Goal: Task Accomplishment & Management: Complete application form

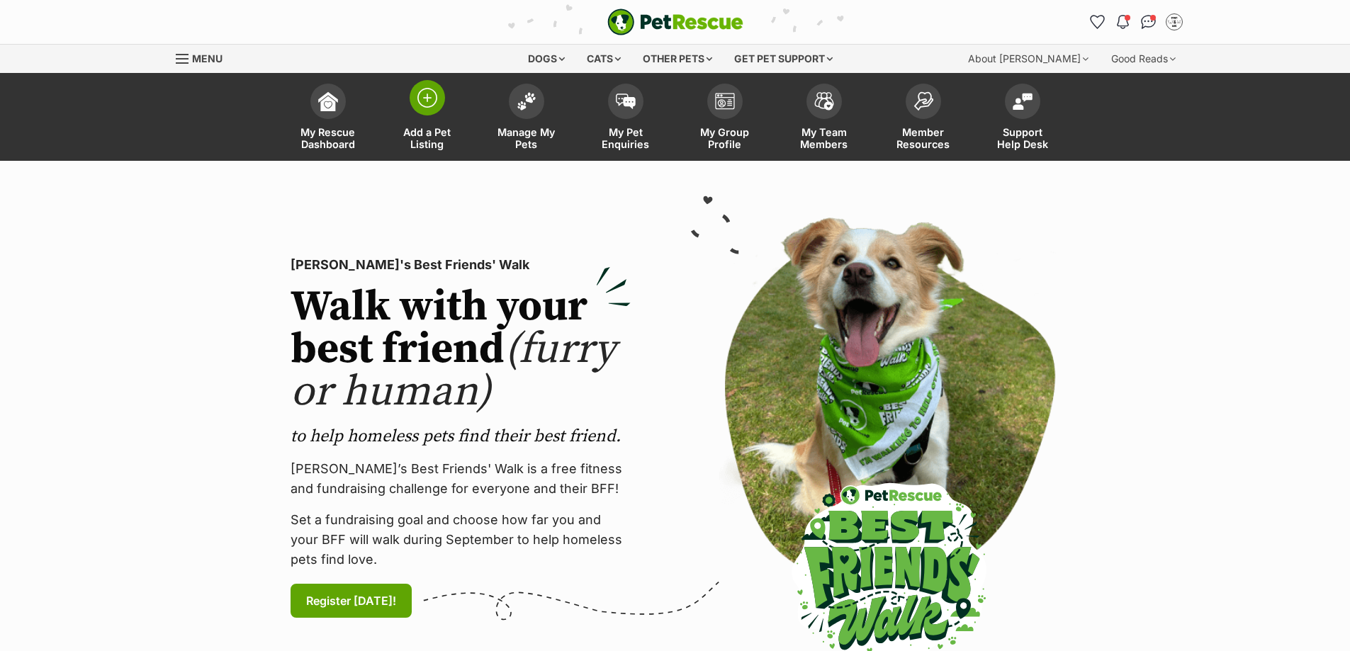
click at [436, 105] on img at bounding box center [427, 98] width 20 height 20
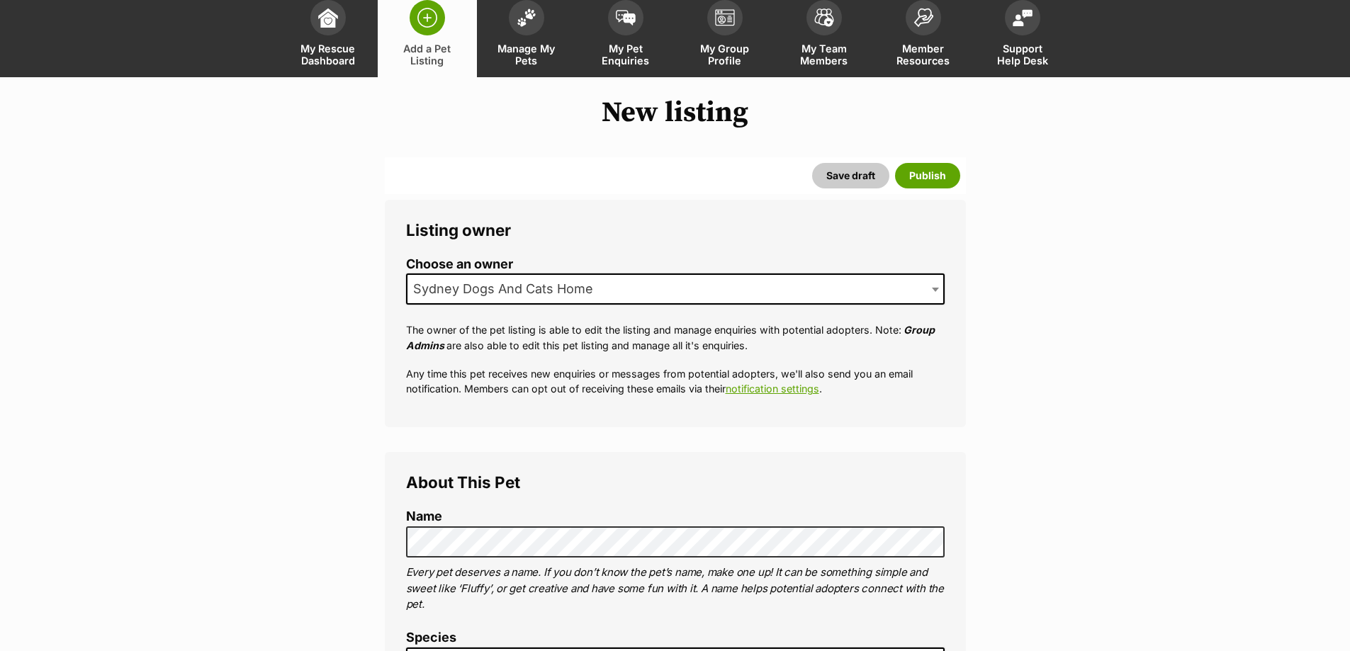
scroll to position [213, 0]
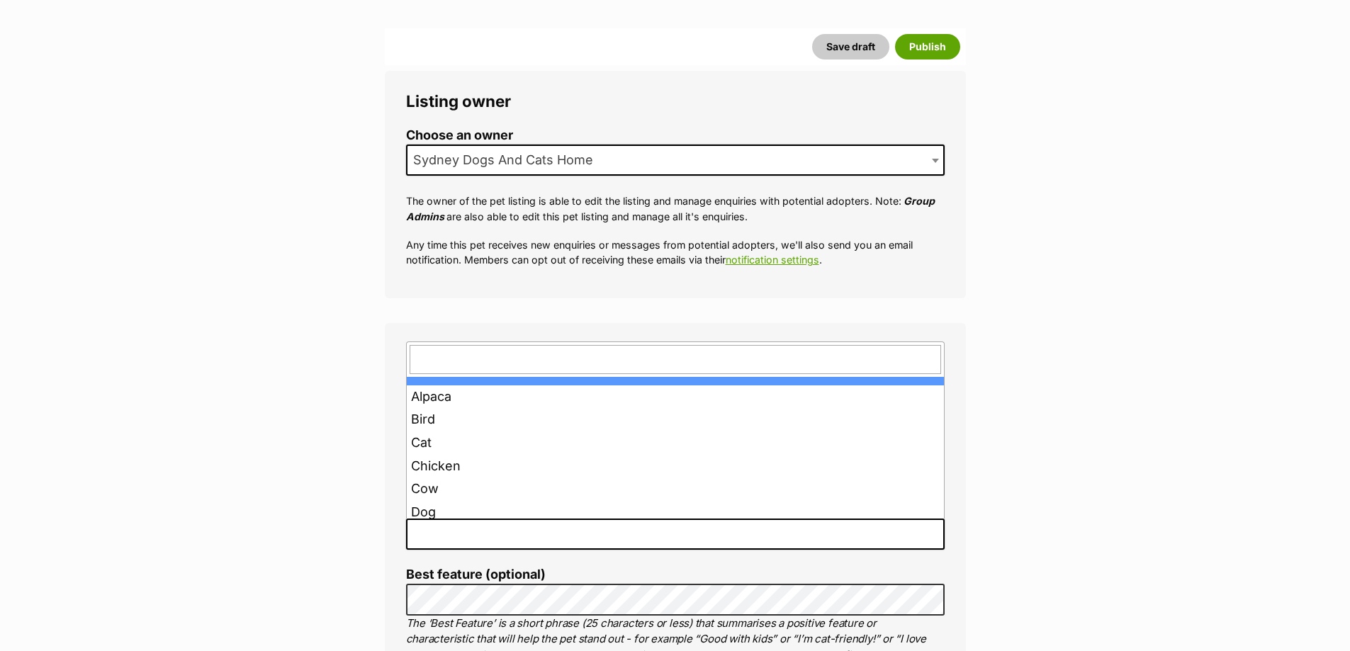
click at [456, 522] on span at bounding box center [675, 534] width 539 height 31
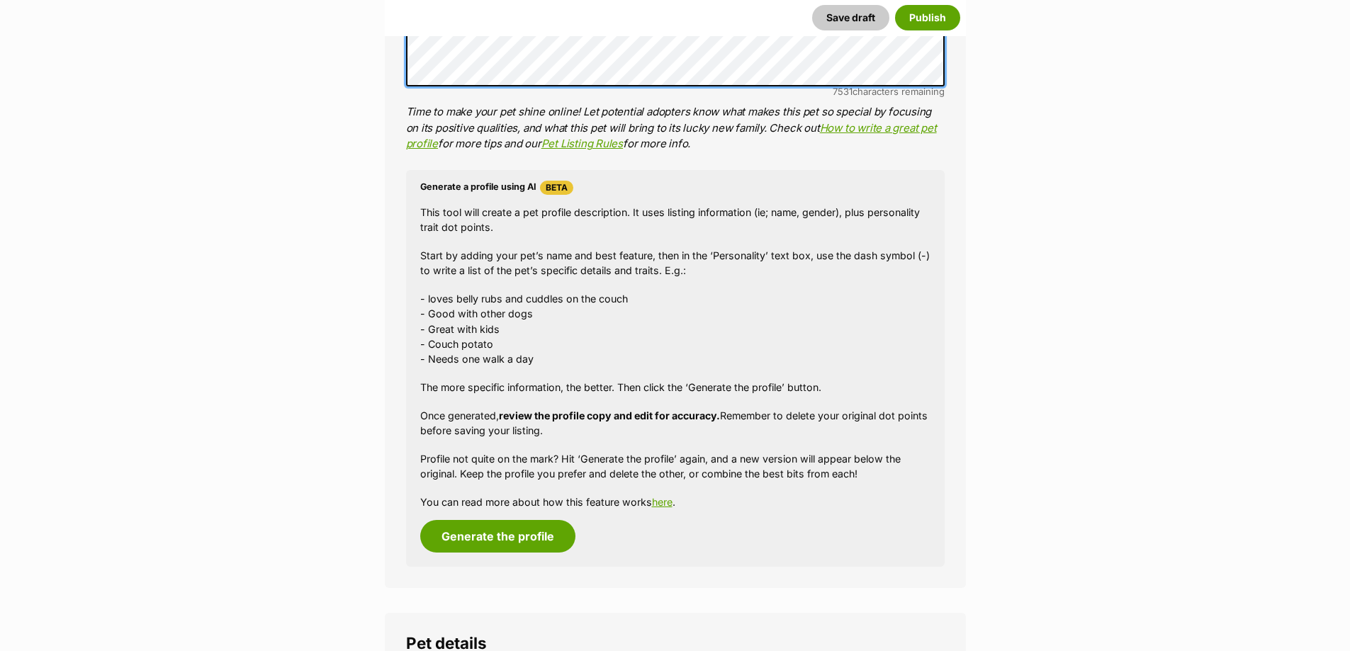
scroll to position [1277, 0]
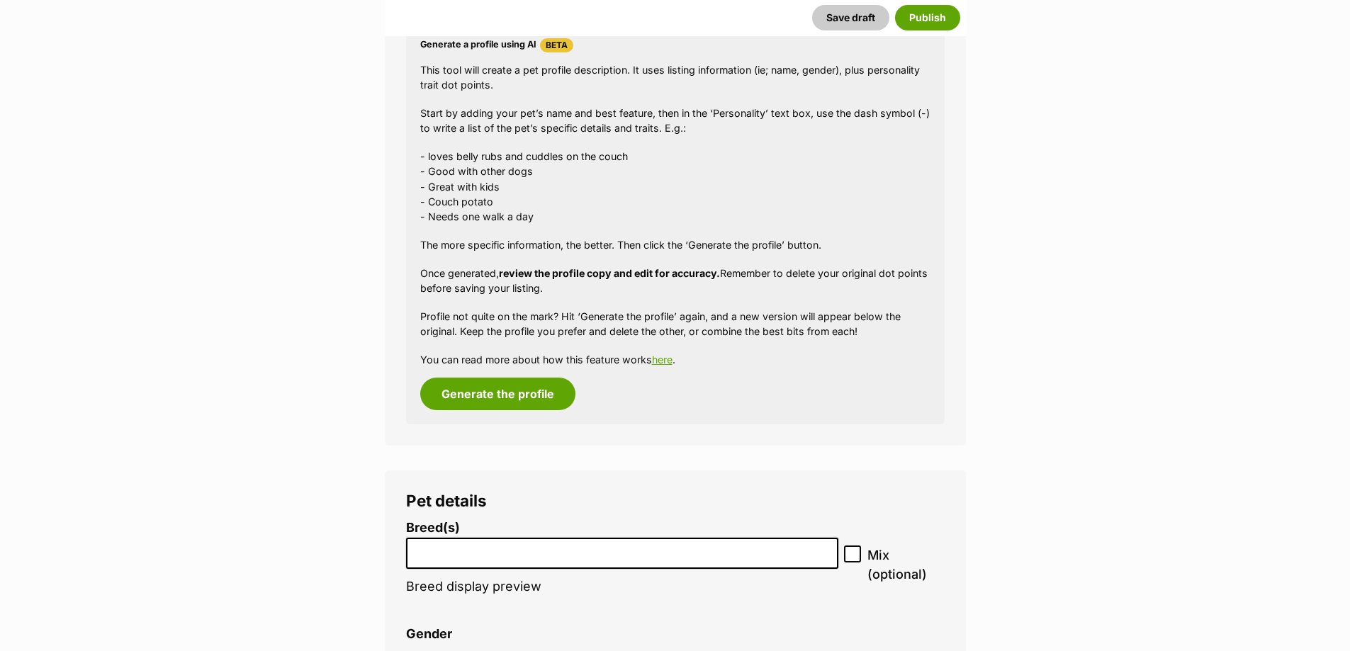
click at [519, 551] on input "search" at bounding box center [622, 550] width 423 height 15
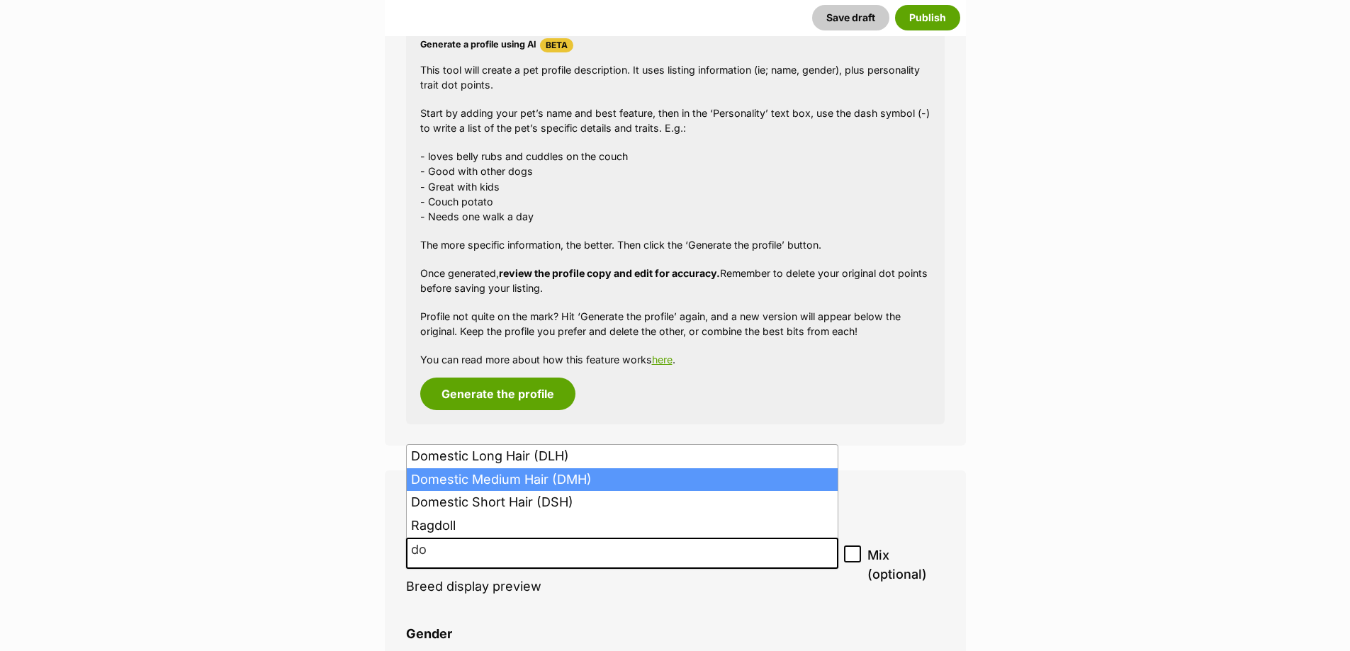
type input "do"
select select "252101"
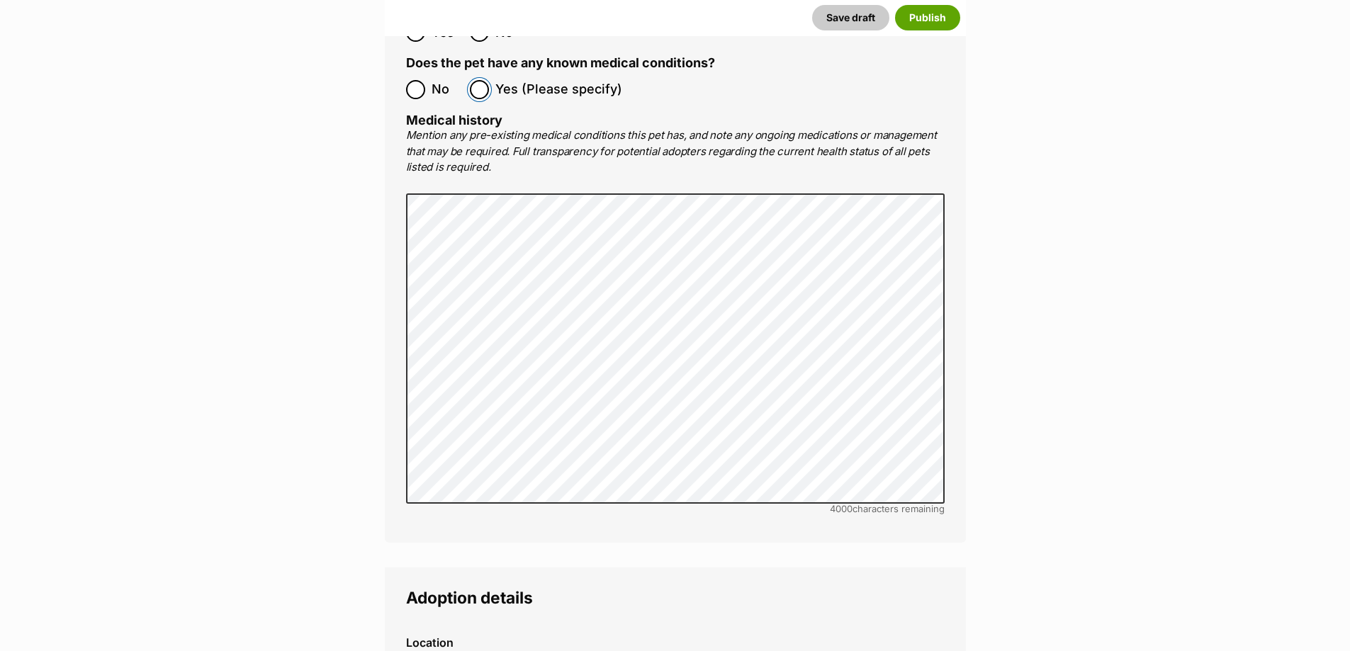
scroll to position [3120, 0]
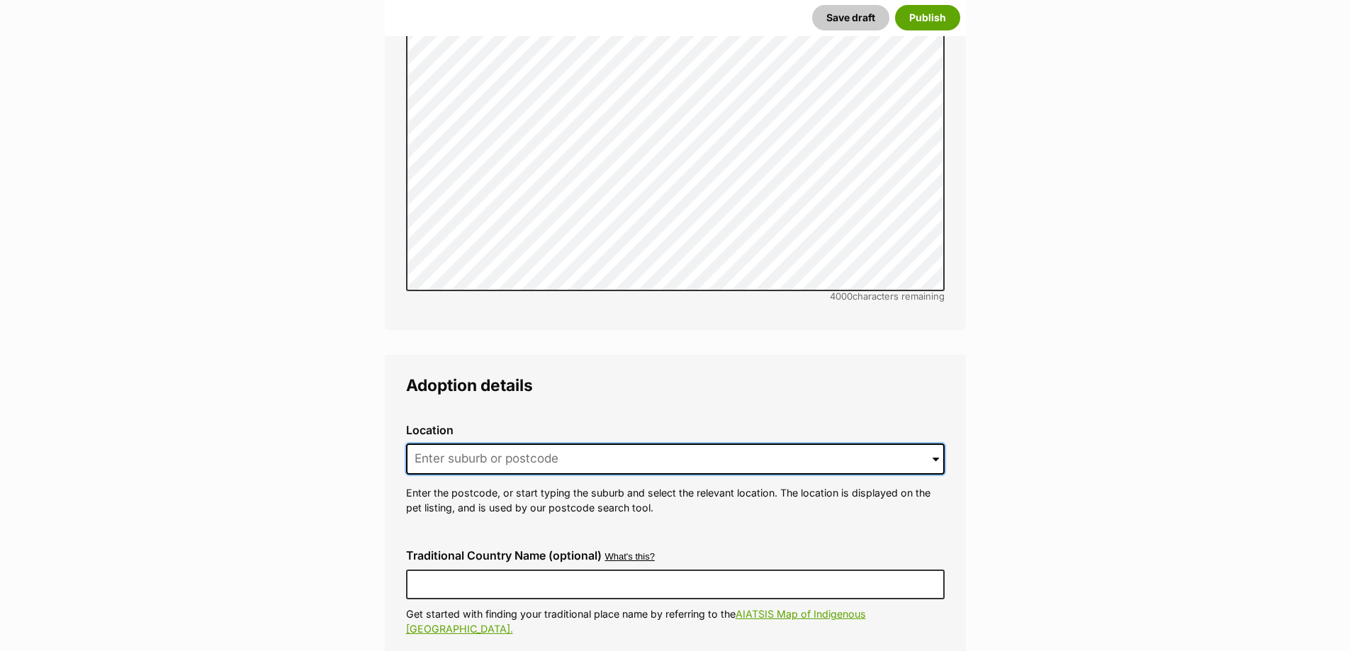
click at [472, 444] on input at bounding box center [675, 459] width 539 height 31
type input "Strathfield South"
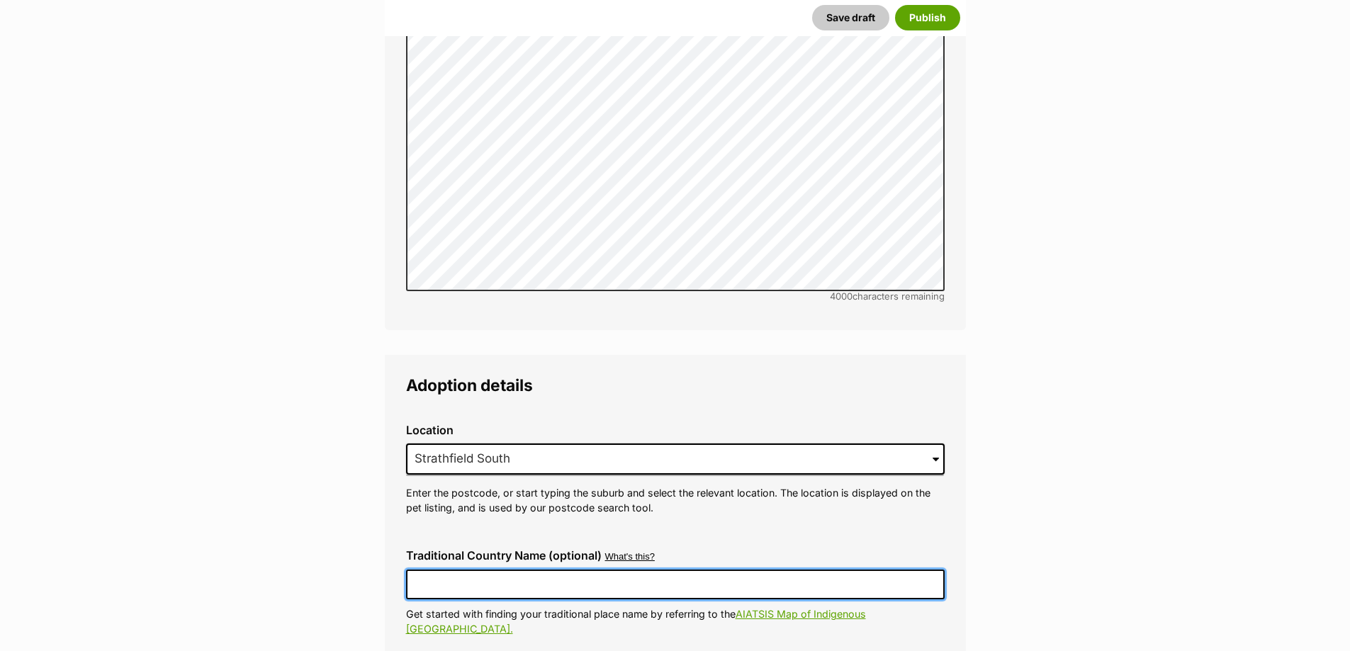
type input "Australia"
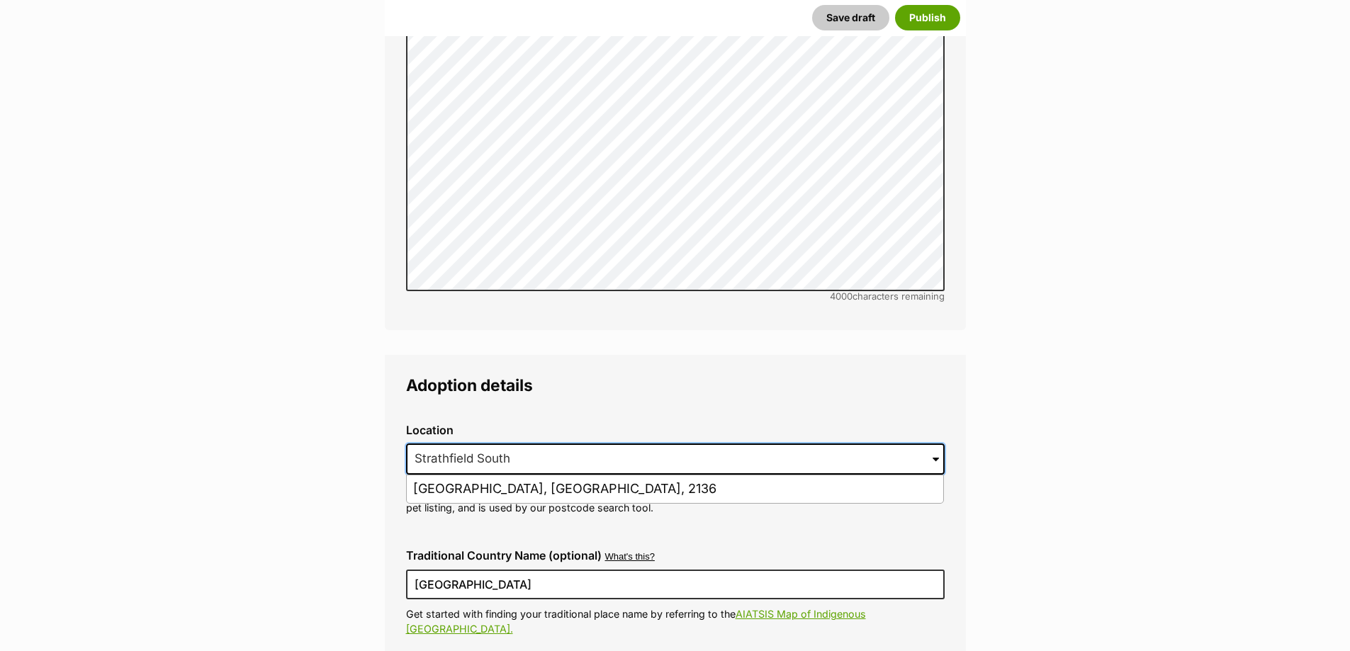
scroll to position [3403, 0]
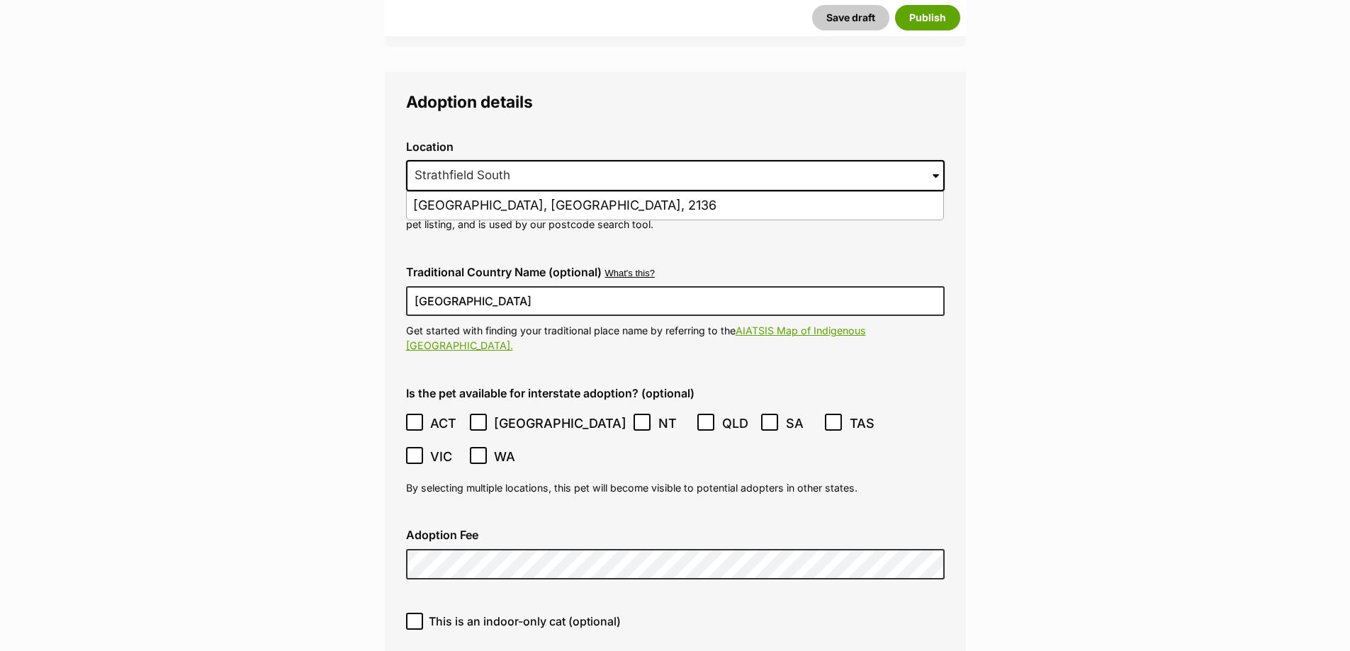
click at [480, 417] on icon at bounding box center [478, 422] width 10 height 10
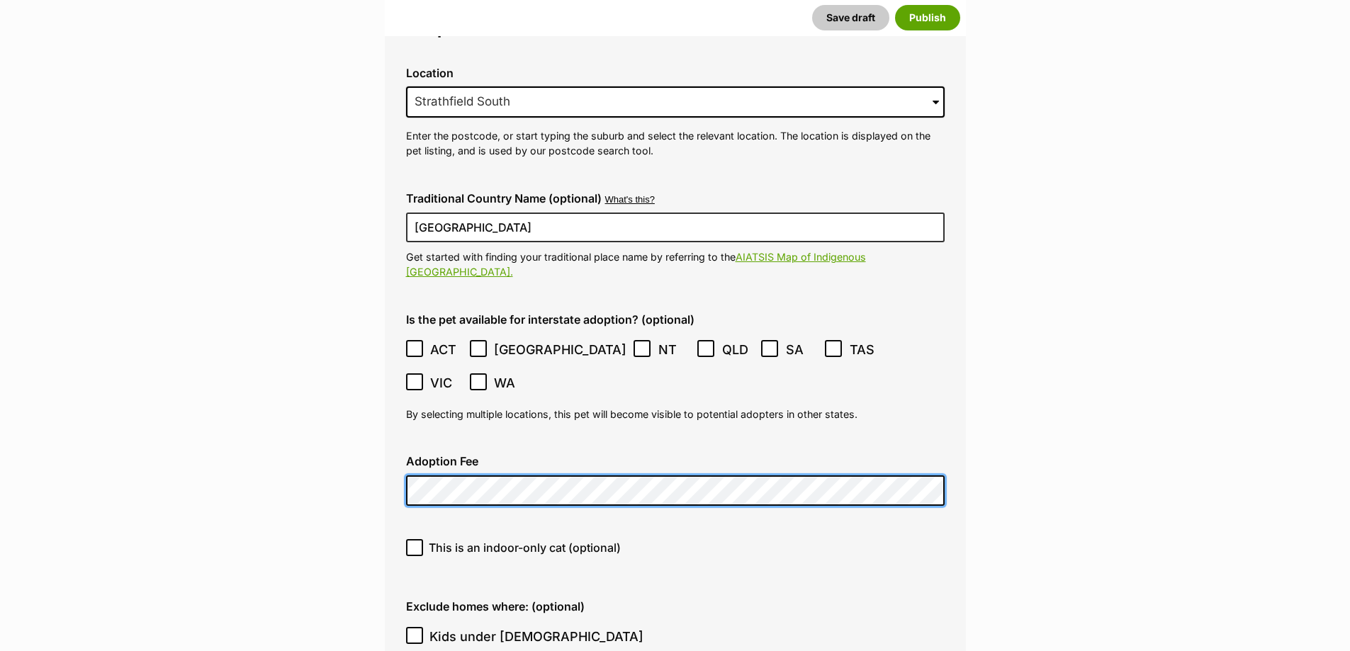
scroll to position [3545, 0]
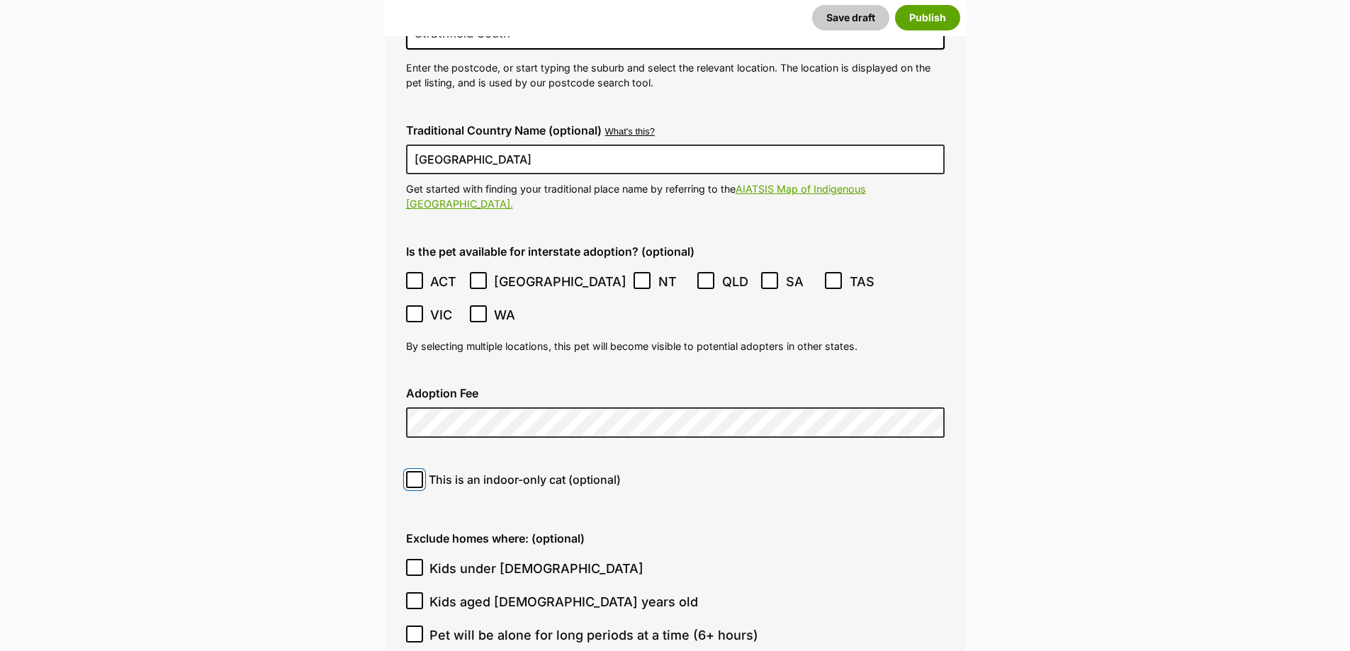
click at [412, 471] on input "This is an indoor-only cat (optional)" at bounding box center [414, 479] width 17 height 17
checkbox input "true"
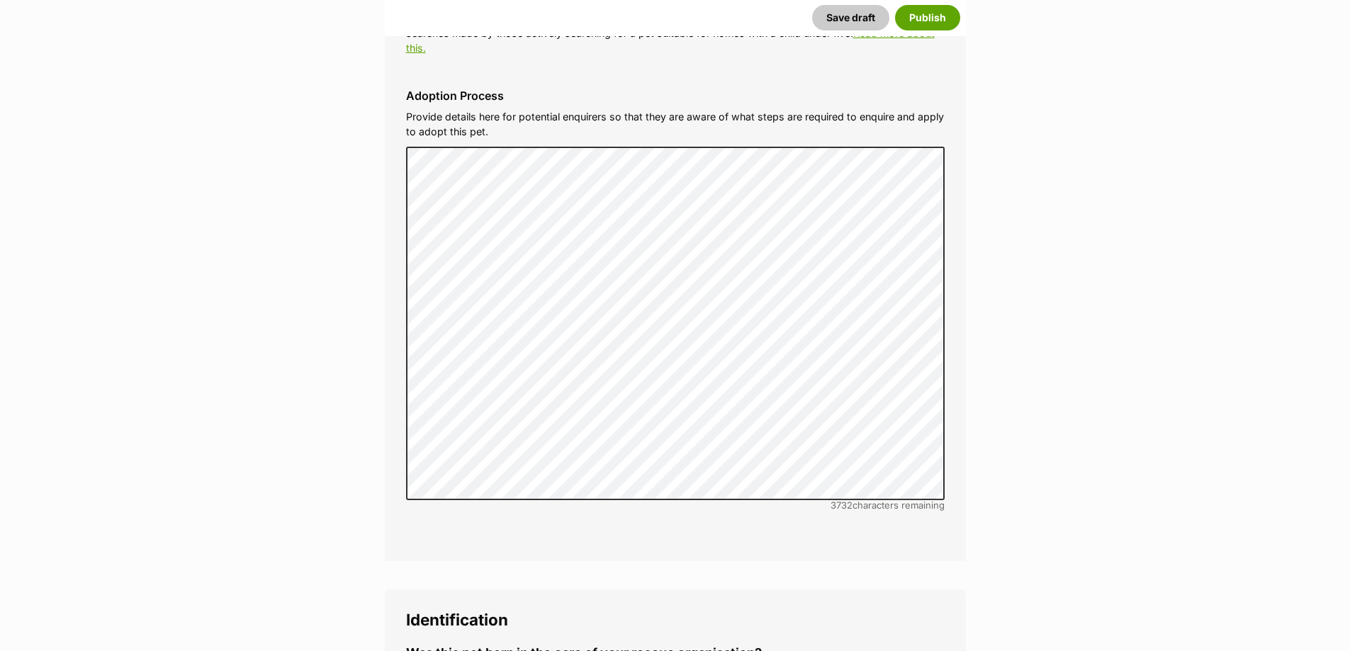
scroll to position [4395, 0]
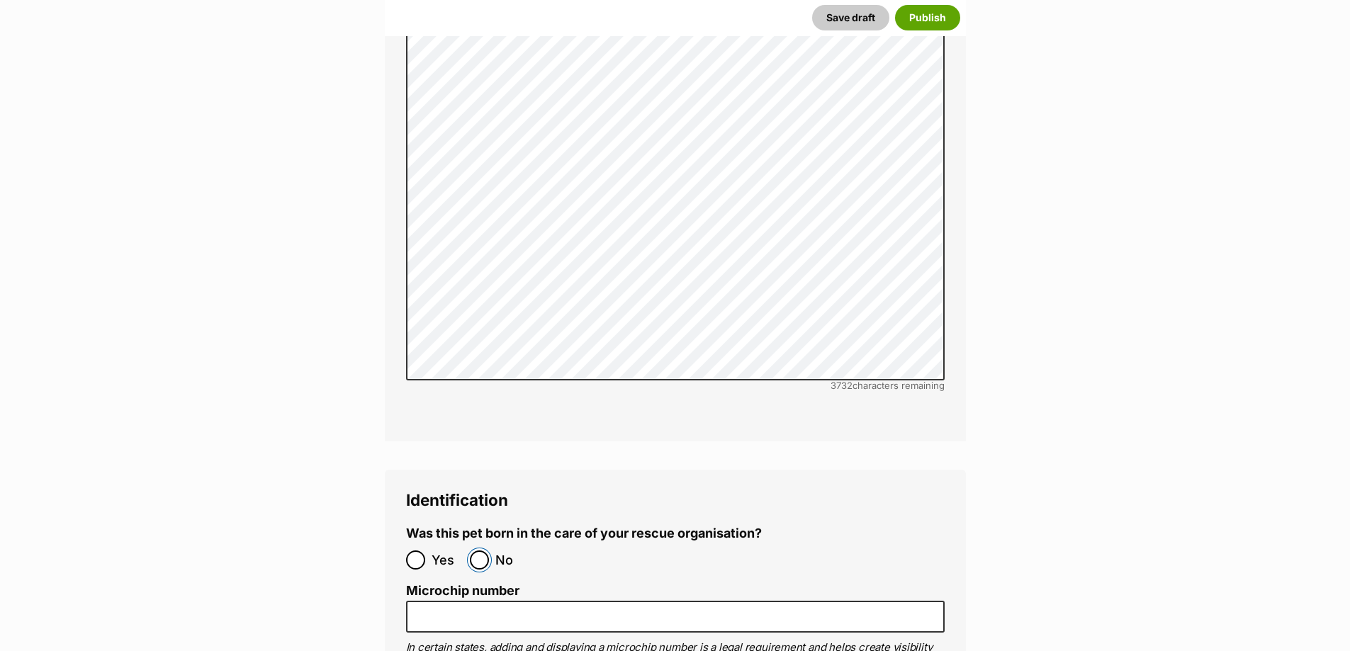
click at [485, 551] on input "No" at bounding box center [479, 560] width 19 height 19
radio input "true"
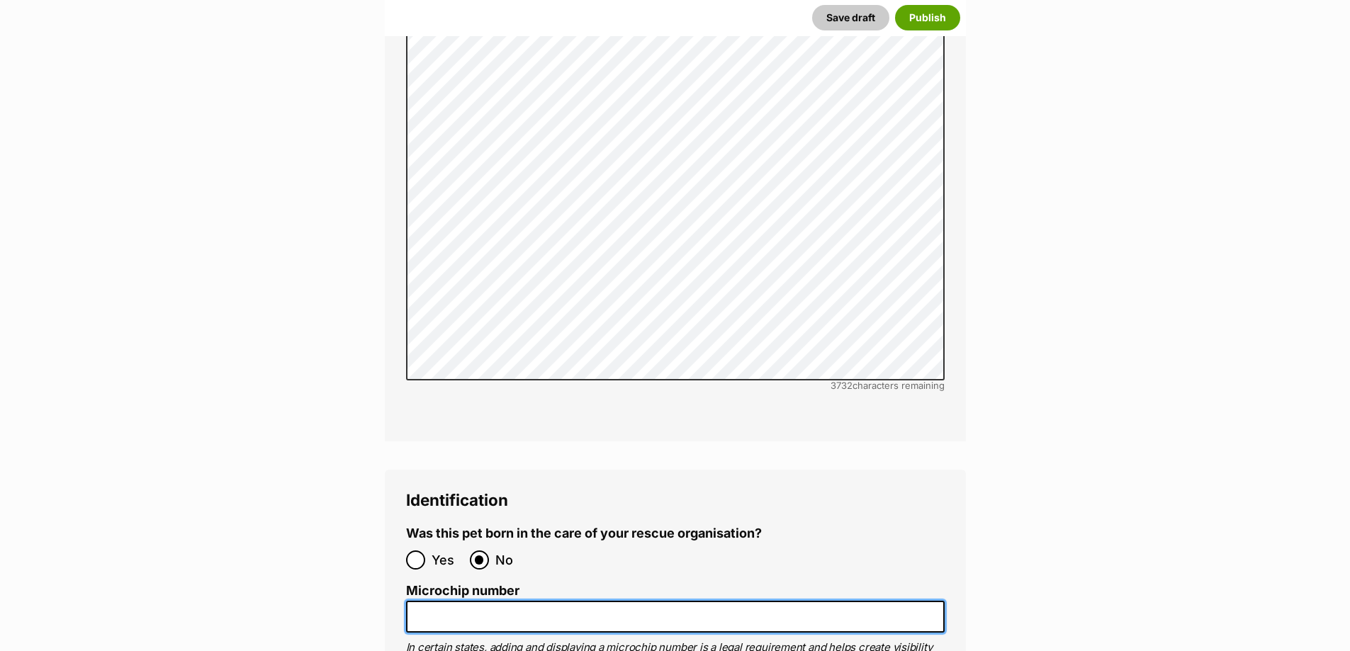
click at [483, 601] on input "Microchip number" at bounding box center [675, 617] width 539 height 32
paste input "991003003487035"
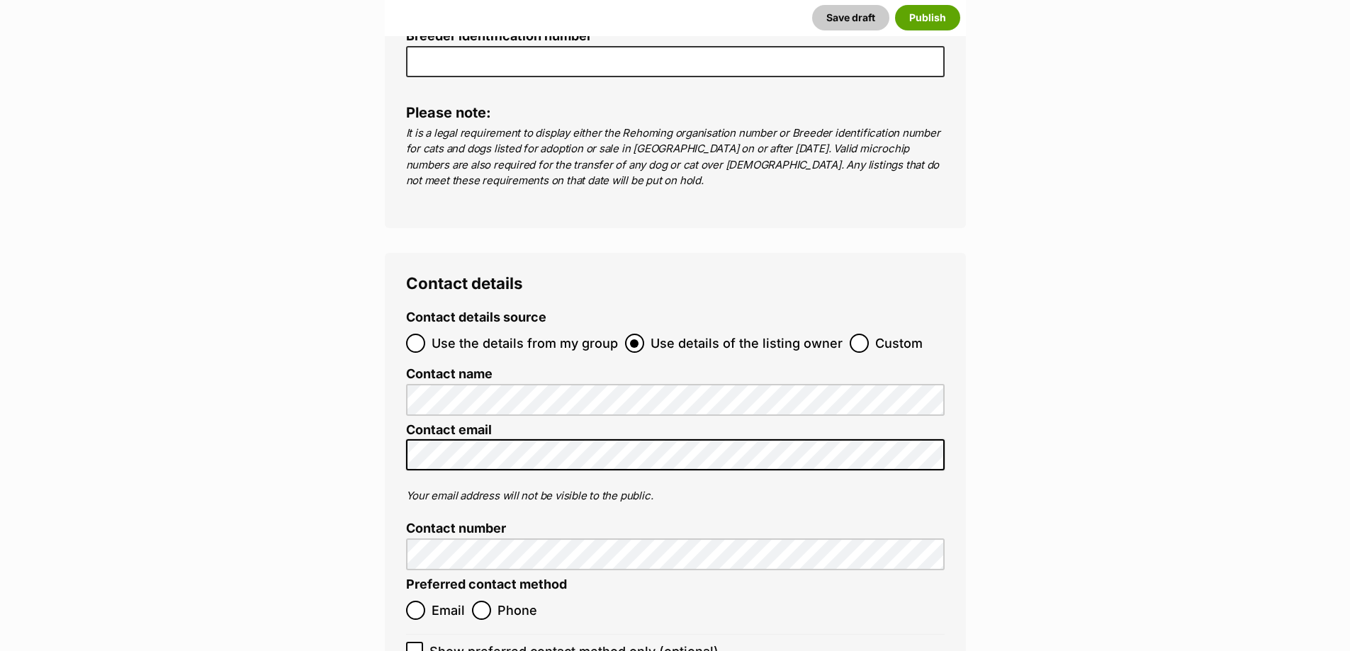
scroll to position [5246, 0]
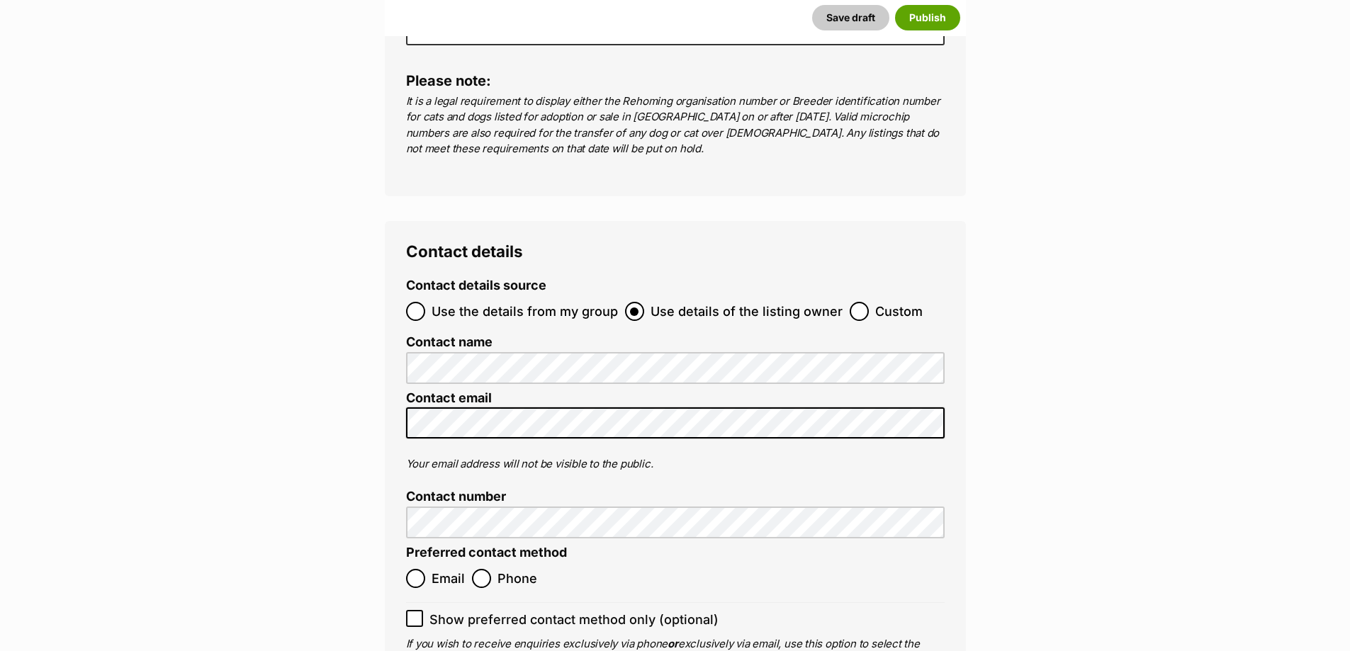
type input "991003003487035"
click at [422, 569] on input "Email" at bounding box center [415, 578] width 19 height 19
radio input "true"
click at [483, 569] on input "Phone" at bounding box center [481, 578] width 19 height 19
radio input "true"
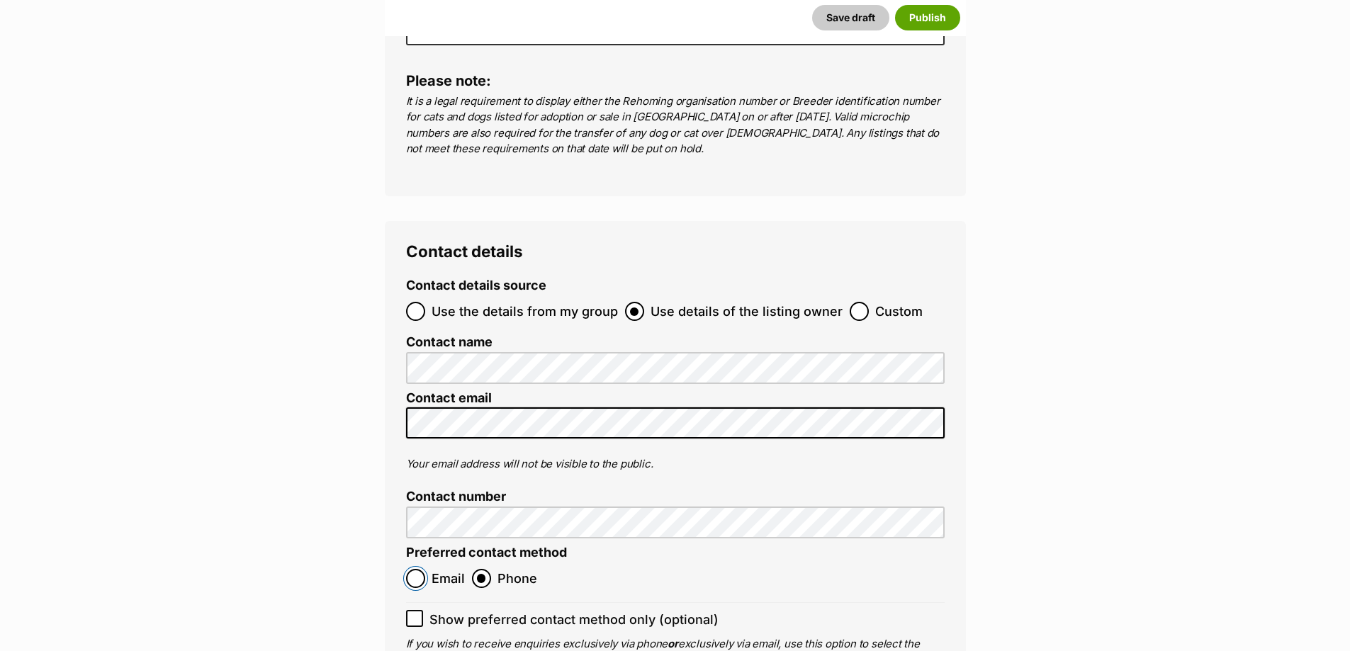
click at [413, 569] on input "Email" at bounding box center [415, 578] width 19 height 19
radio input "true"
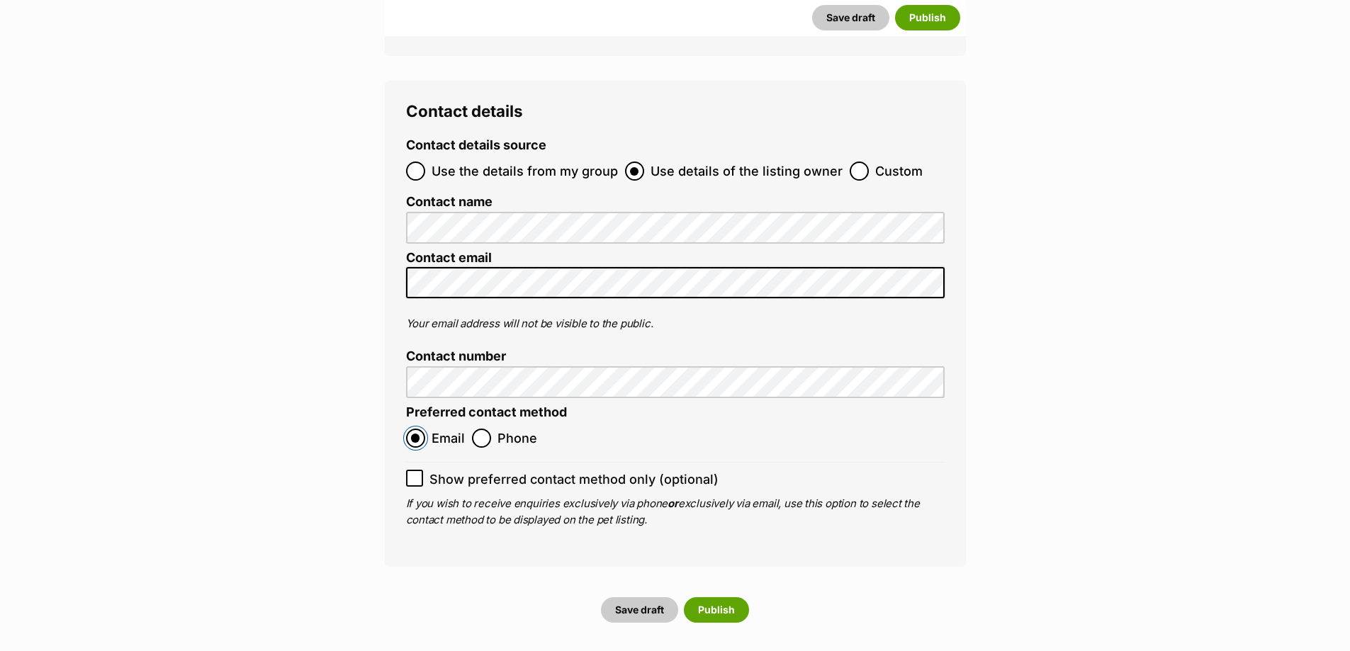
scroll to position [5388, 0]
click at [719, 596] on button "Publish" at bounding box center [716, 609] width 65 height 26
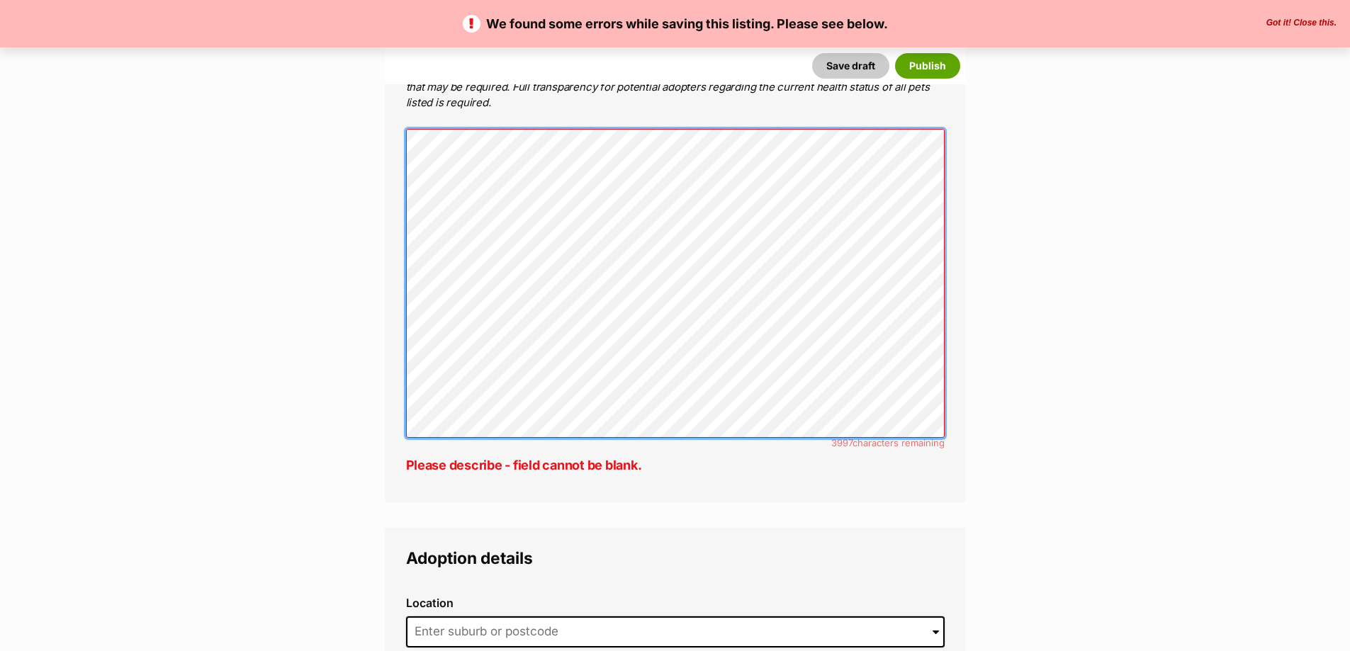
scroll to position [3189, 0]
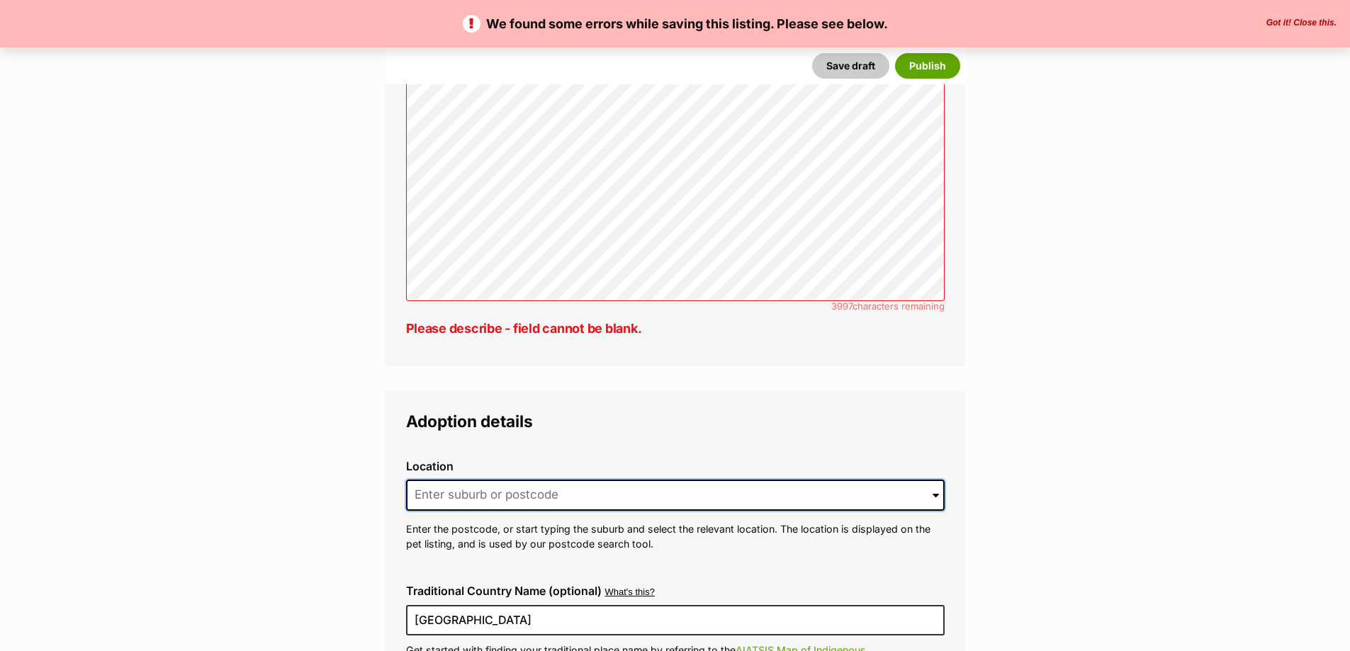
click at [500, 480] on input at bounding box center [675, 495] width 539 height 31
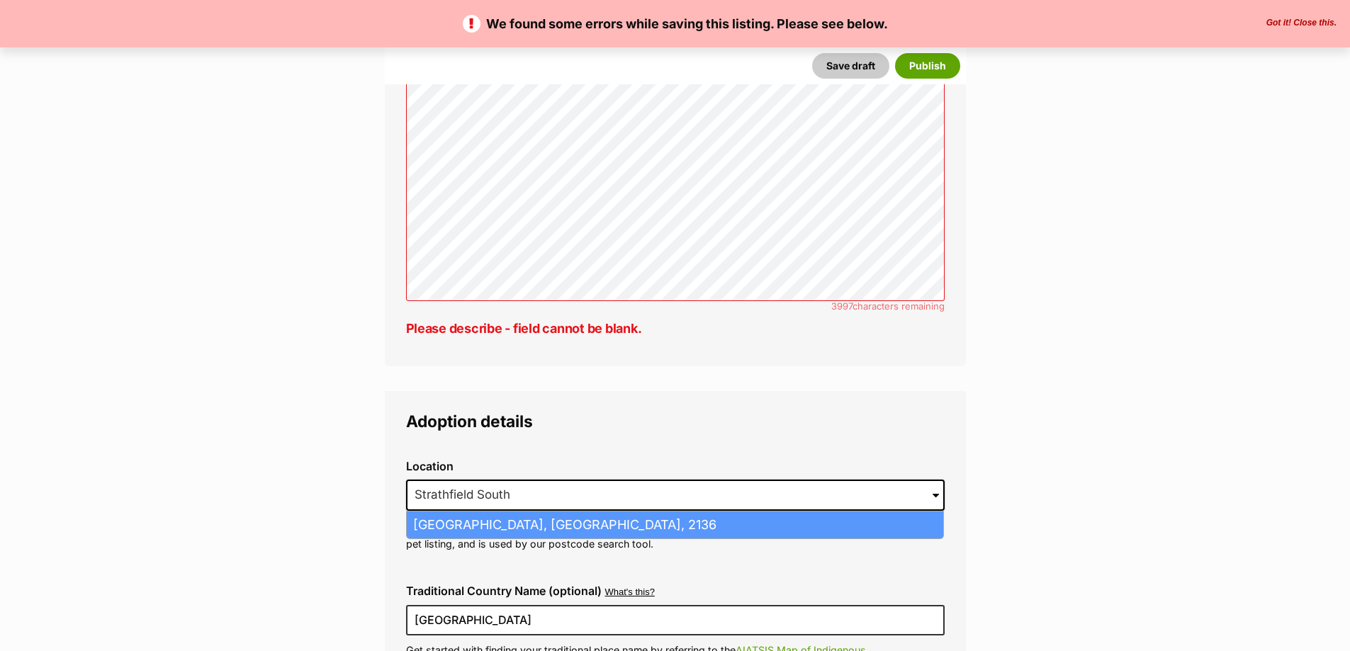
click at [524, 512] on li "Strathfield South, New South Wales, 2136" at bounding box center [675, 526] width 536 height 28
type input "Strathfield South, New South Wales, 2136"
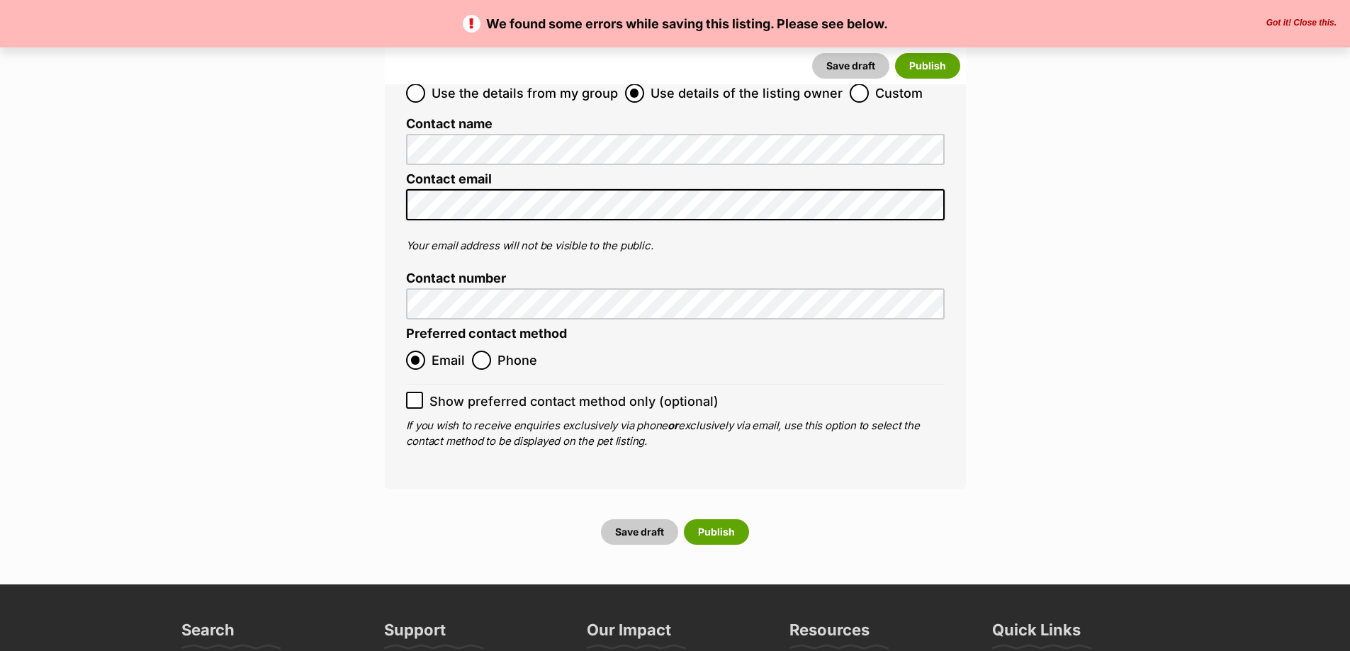
scroll to position [5670, 0]
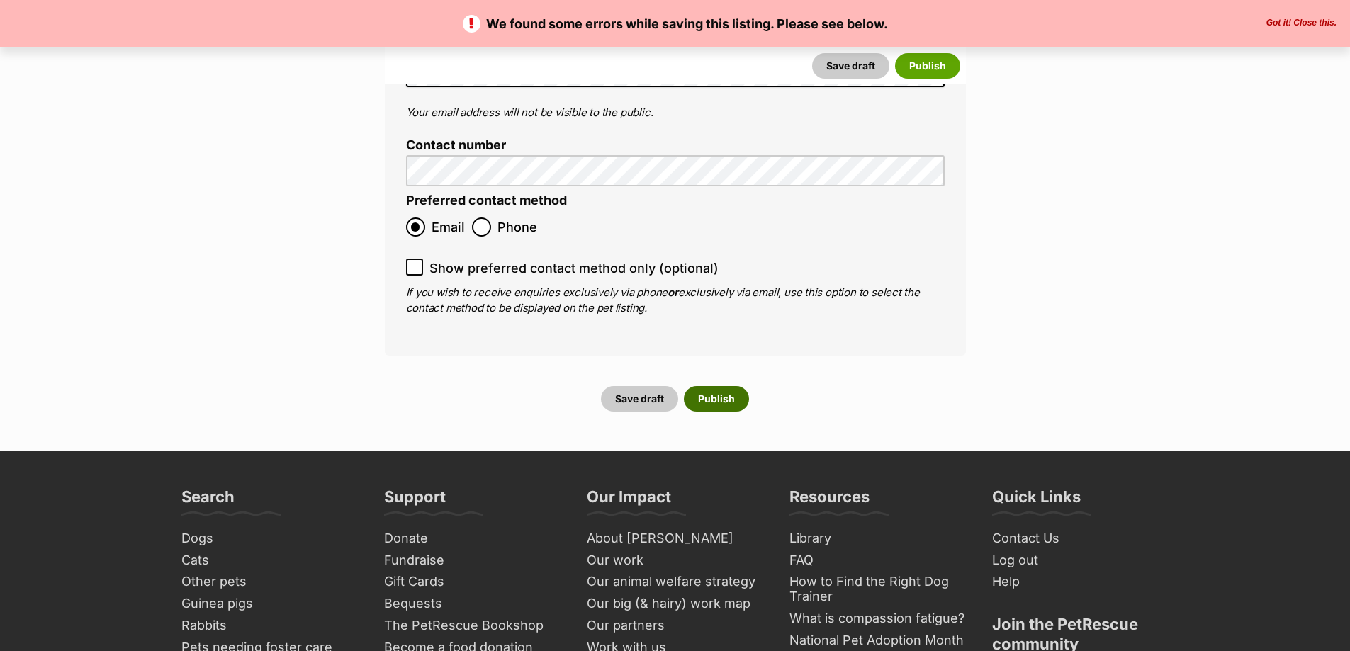
click at [726, 386] on button "Publish" at bounding box center [716, 399] width 65 height 26
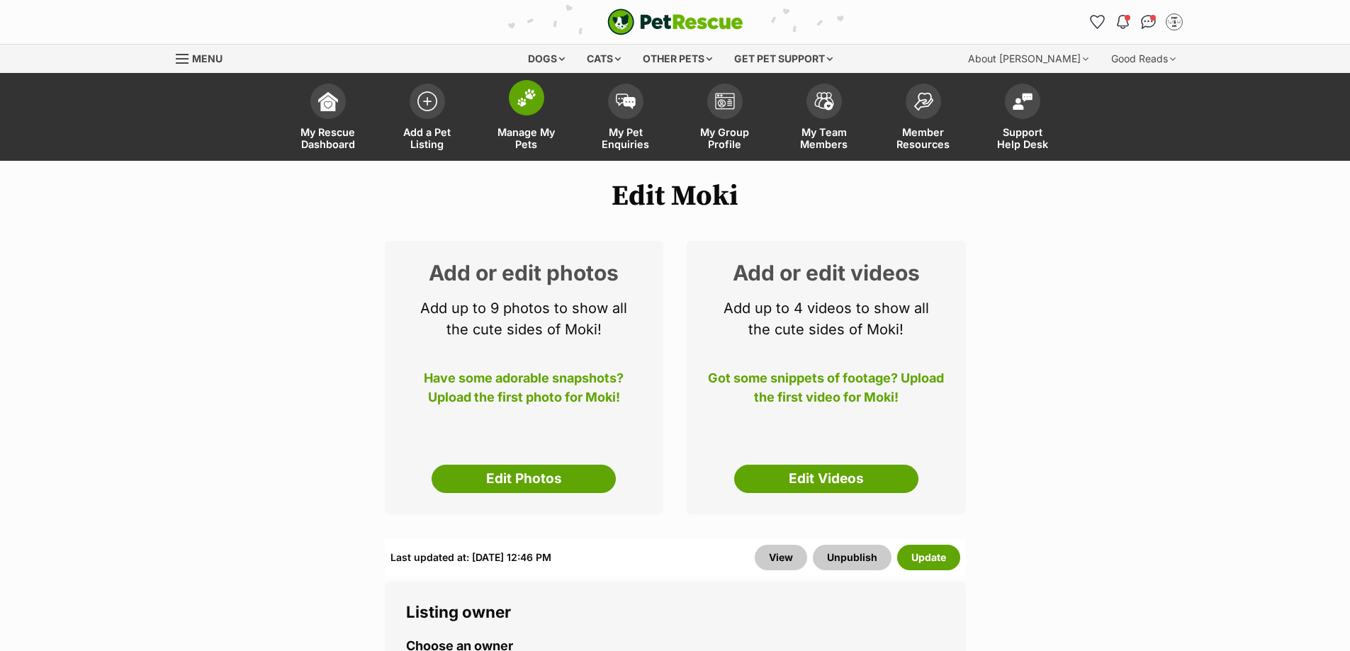
click at [531, 86] on span at bounding box center [526, 97] width 35 height 35
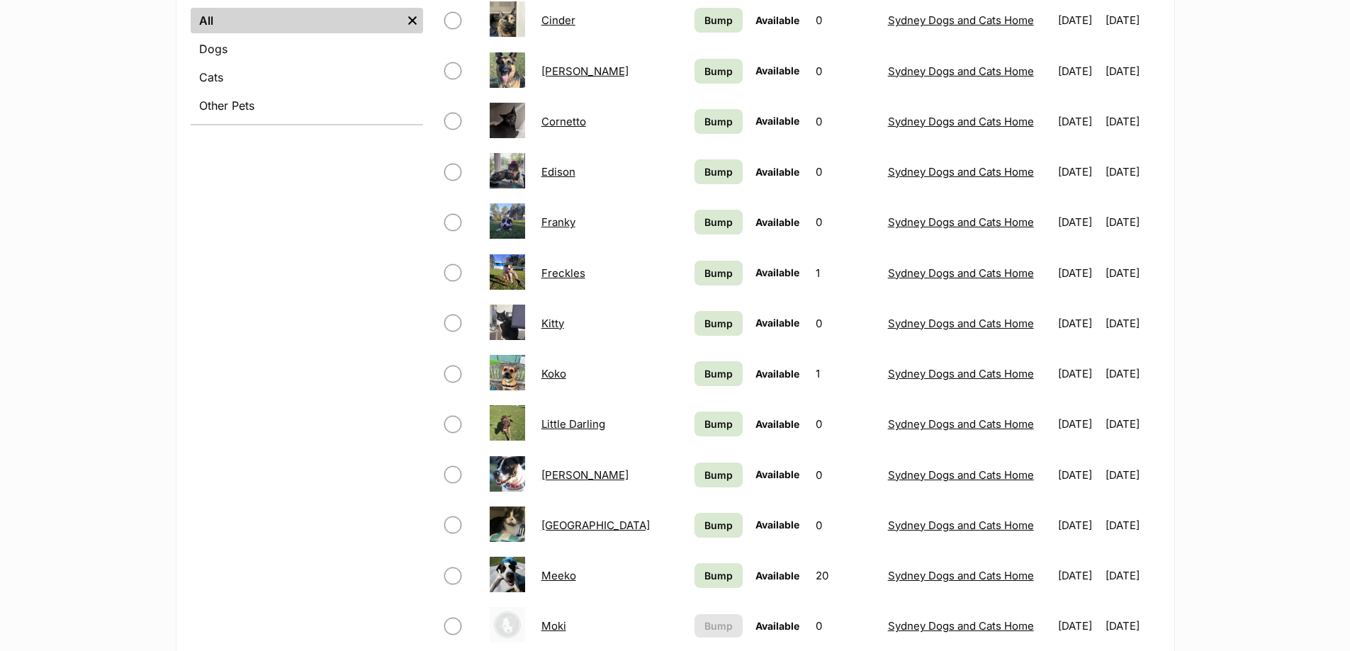
scroll to position [921, 0]
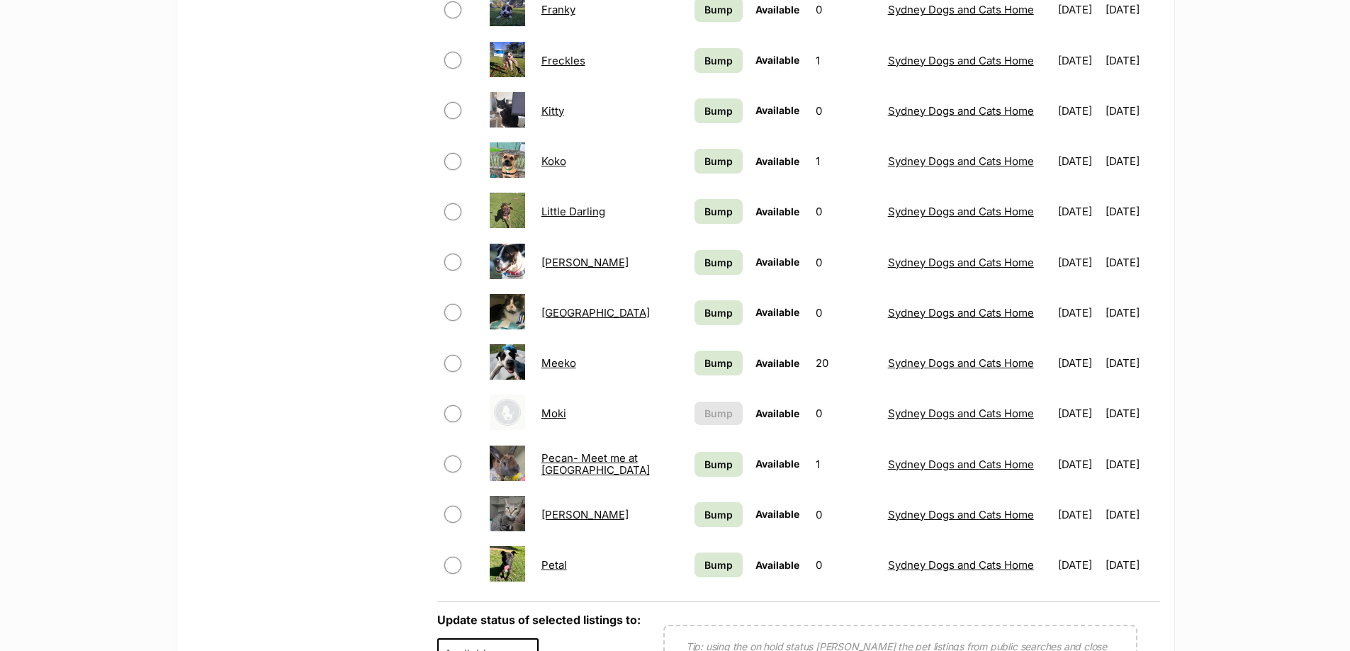
click at [541, 414] on link "Moki" at bounding box center [553, 413] width 25 height 13
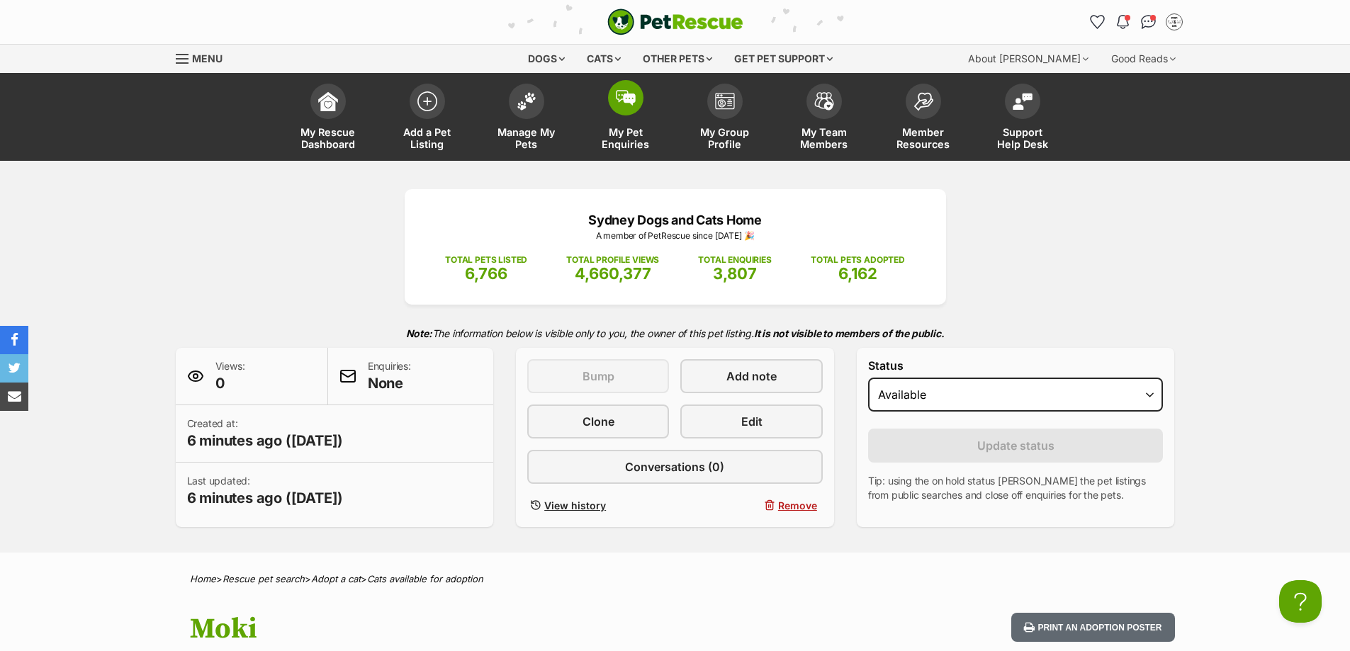
click at [609, 93] on span at bounding box center [625, 97] width 35 height 35
click at [627, 93] on img at bounding box center [626, 98] width 20 height 16
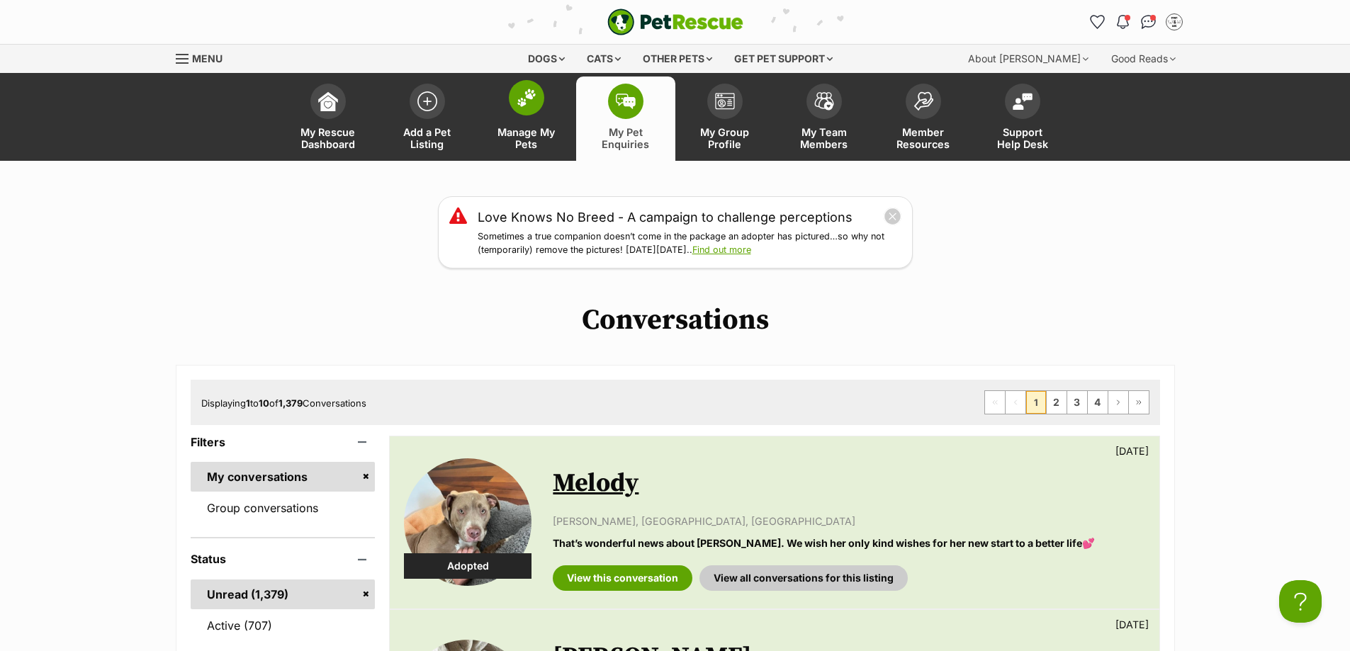
click at [521, 98] on img at bounding box center [527, 98] width 20 height 18
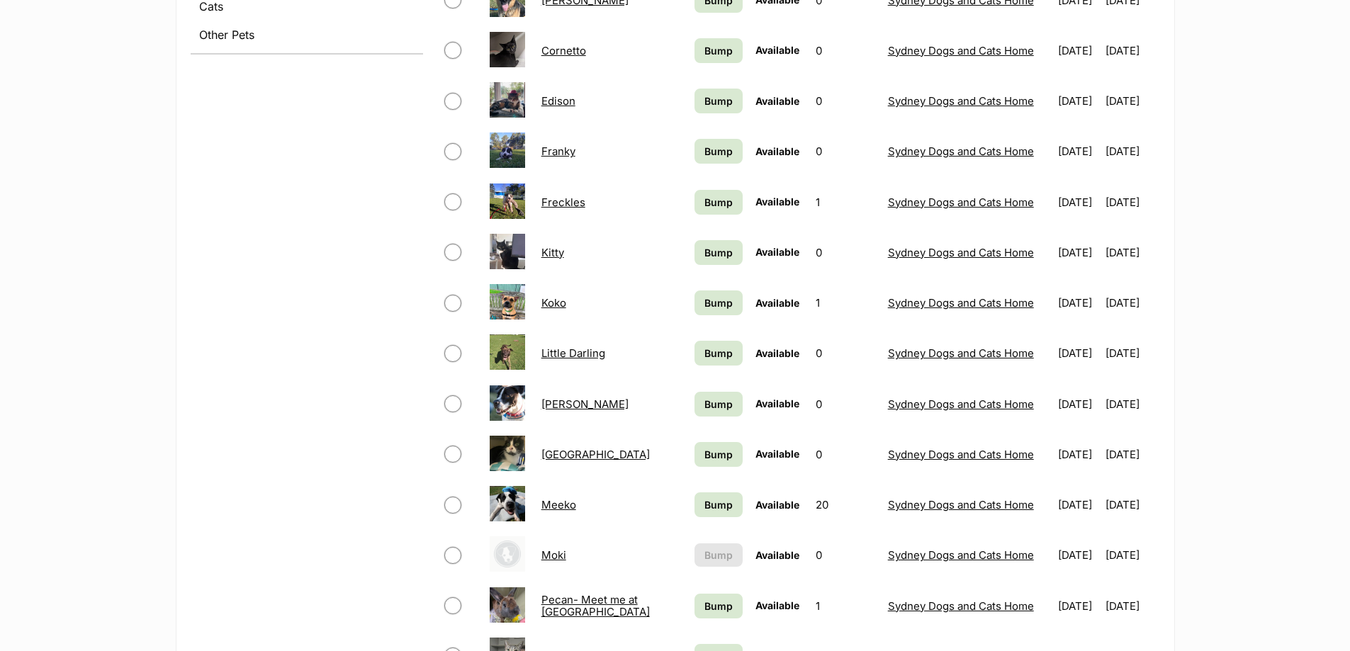
scroll to position [921, 0]
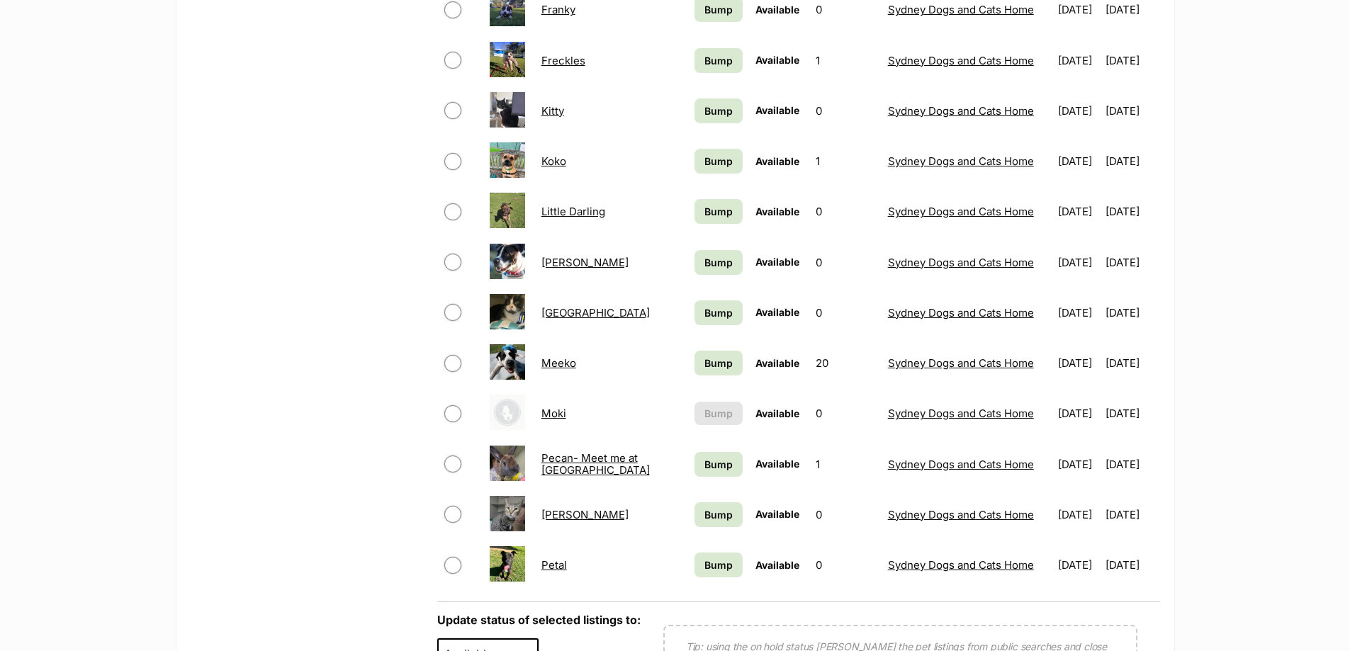
click at [549, 408] on link "Moki" at bounding box center [553, 413] width 25 height 13
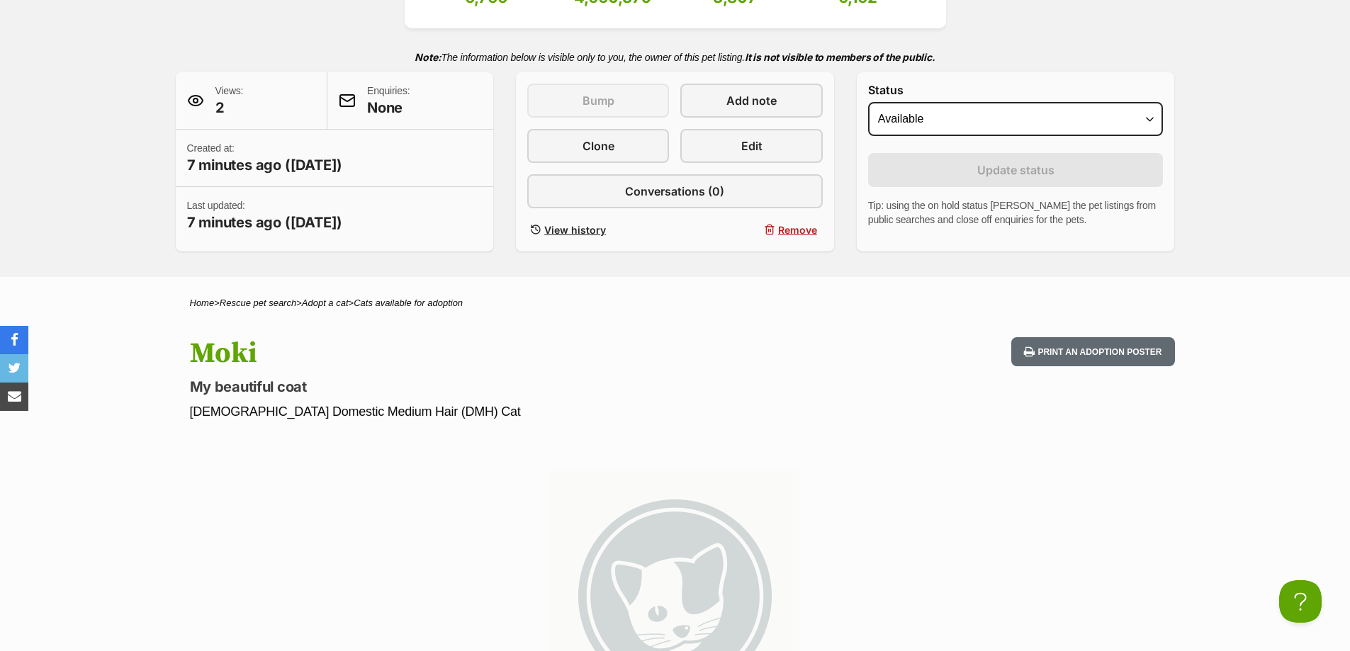
scroll to position [354, 0]
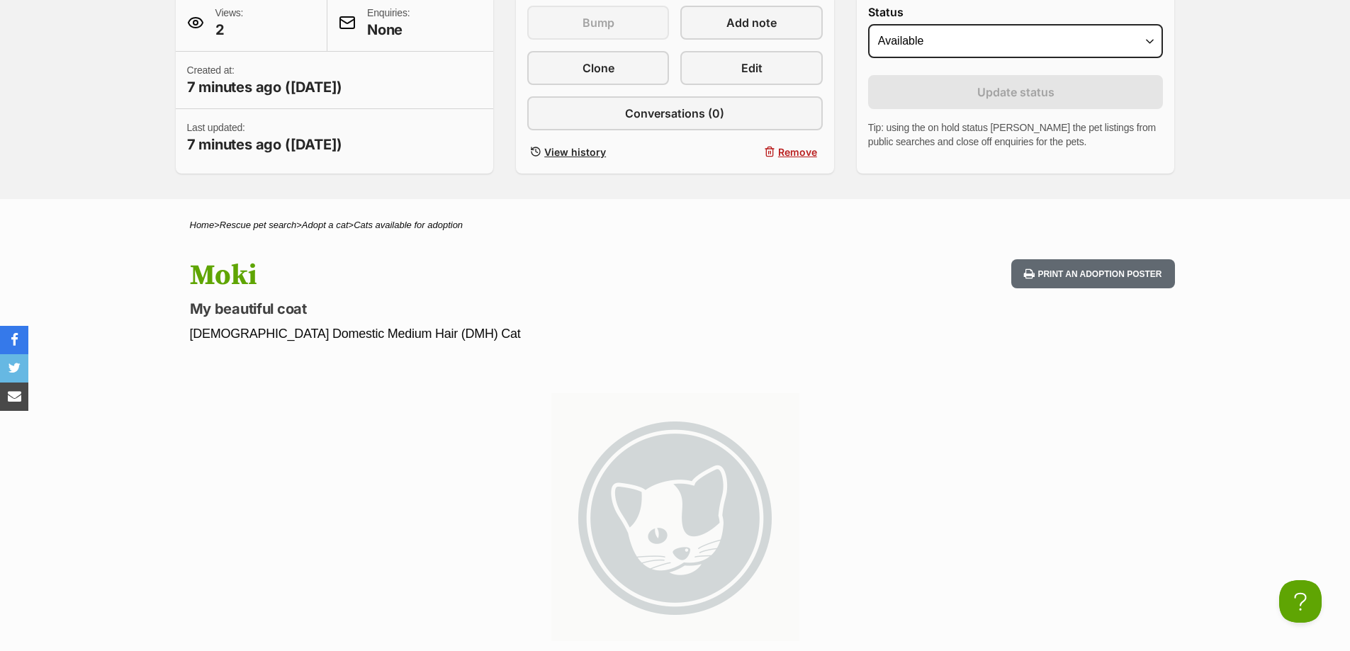
click at [714, 500] on img at bounding box center [675, 517] width 248 height 248
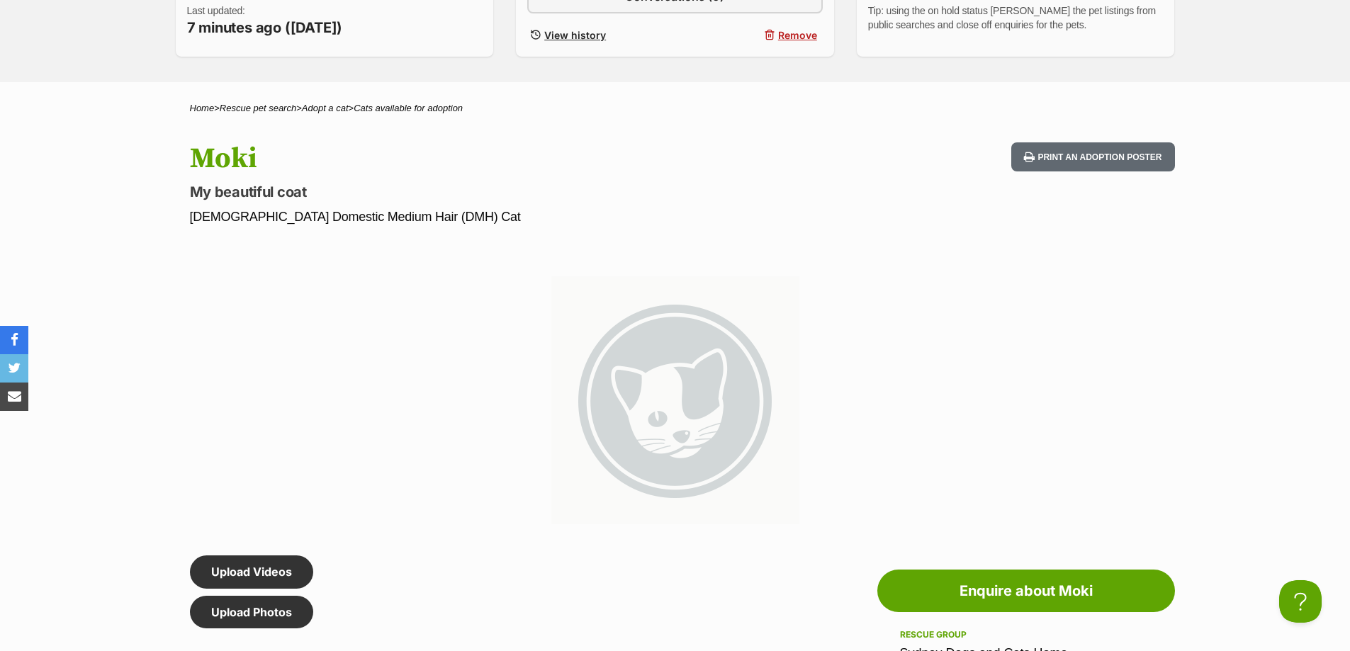
scroll to position [567, 0]
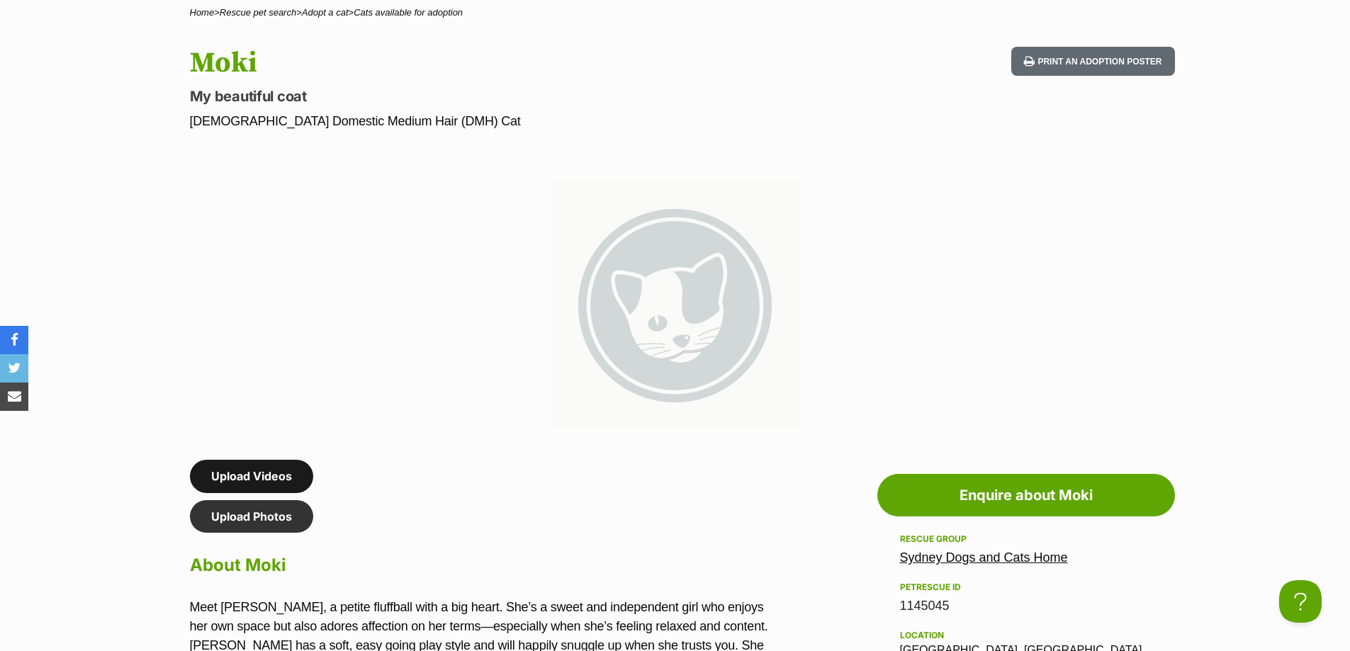
click at [232, 465] on link "Upload Videos" at bounding box center [251, 476] width 123 height 33
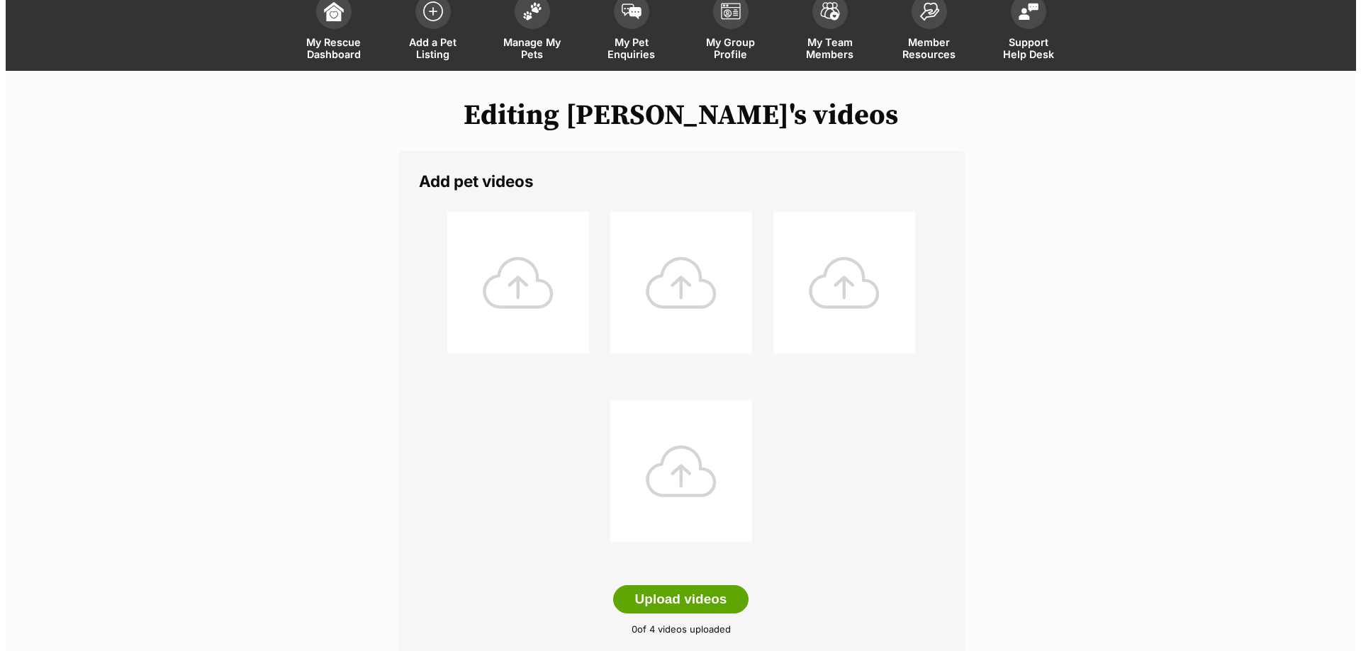
scroll to position [213, 0]
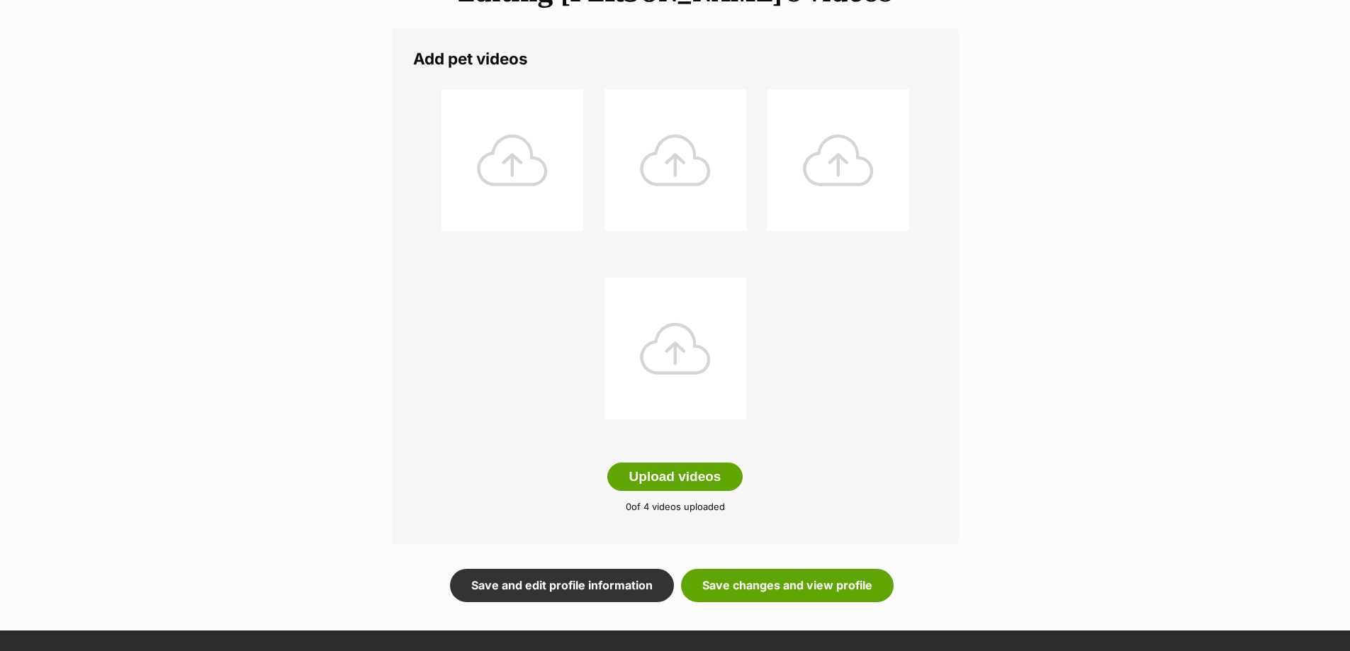
click at [516, 156] on div at bounding box center [513, 160] width 142 height 142
